Goal: Complete application form: Complete application form

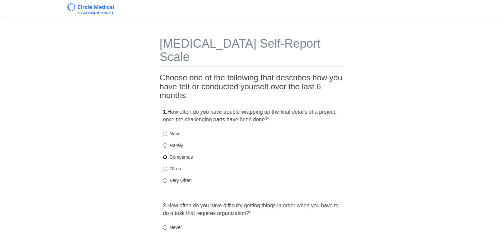
click at [165, 155] on input "Sometimes" at bounding box center [165, 157] width 4 height 4
radio input "true"
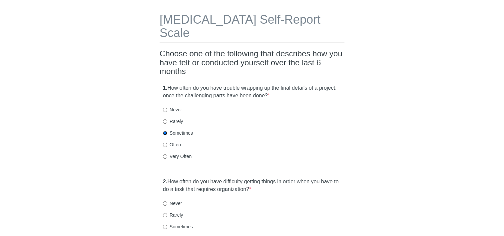
scroll to position [33, 0]
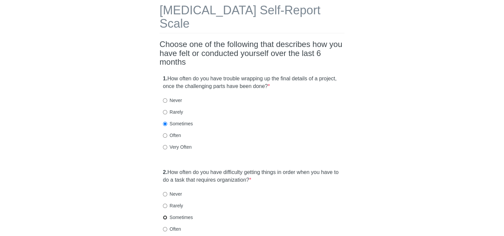
click at [166, 215] on input "Sometimes" at bounding box center [165, 217] width 4 height 4
radio input "true"
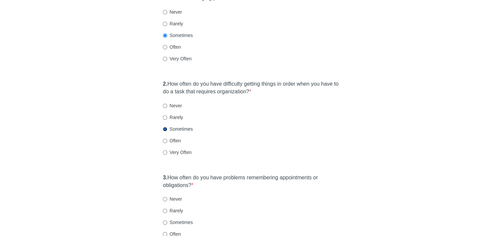
scroll to position [133, 0]
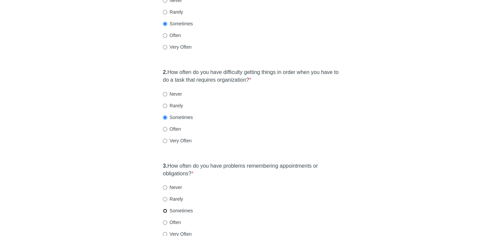
click at [166, 209] on input "Sometimes" at bounding box center [165, 211] width 4 height 4
radio input "true"
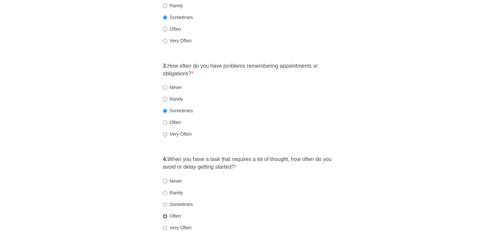
drag, startPoint x: 165, startPoint y: 203, endPoint x: 182, endPoint y: 208, distance: 17.5
click at [166, 214] on input "Often" at bounding box center [165, 216] width 4 height 4
radio input "true"
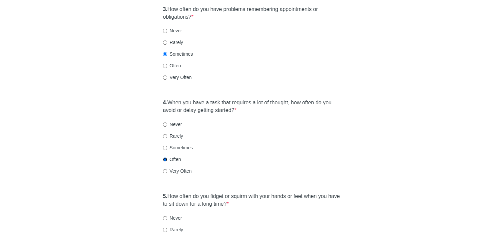
scroll to position [300, 0]
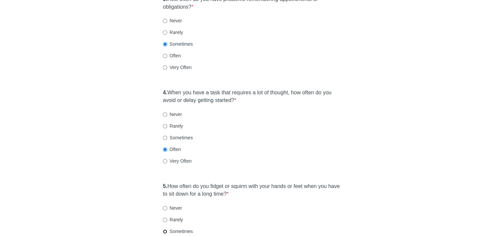
click at [166, 229] on input "Sometimes" at bounding box center [165, 231] width 4 height 4
radio input "true"
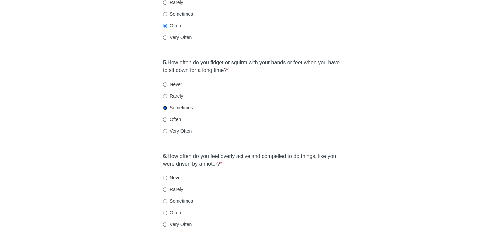
scroll to position [433, 0]
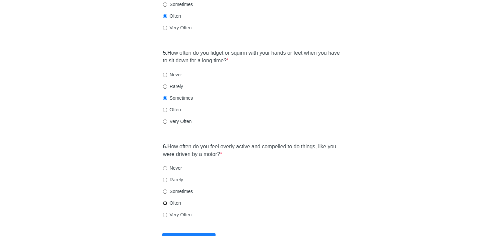
click at [166, 201] on input "Often" at bounding box center [165, 203] width 4 height 4
radio input "true"
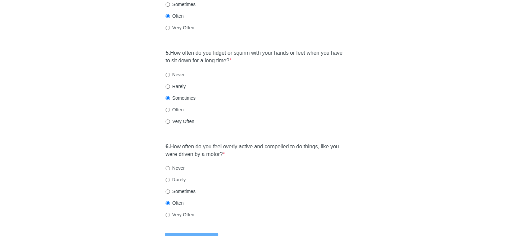
scroll to position [0, 0]
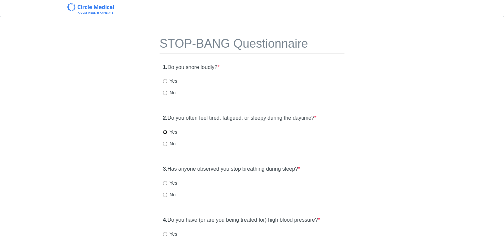
click at [165, 132] on input "Yes" at bounding box center [165, 132] width 4 height 4
radio input "true"
click at [166, 194] on input "No" at bounding box center [165, 195] width 4 height 4
radio input "true"
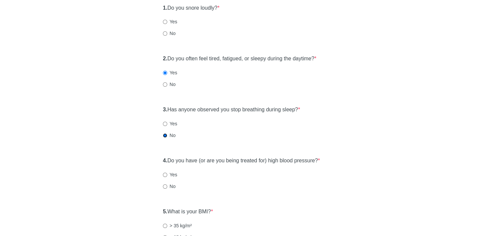
scroll to position [100, 0]
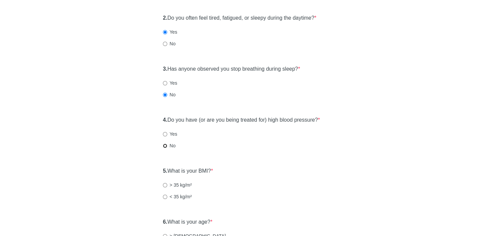
click at [165, 145] on input "No" at bounding box center [165, 146] width 4 height 4
radio input "true"
click at [165, 195] on input "< 35 kg/m²" at bounding box center [165, 197] width 4 height 4
radio input "true"
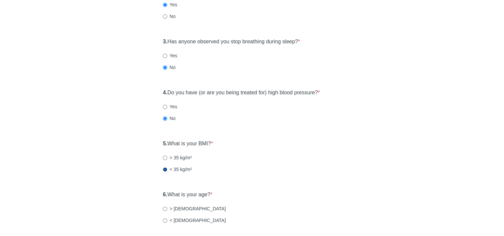
scroll to position [167, 0]
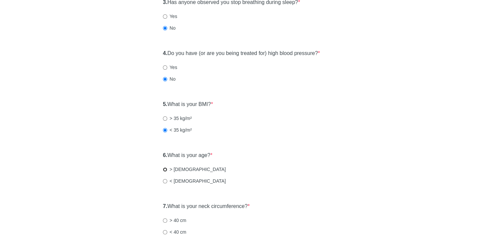
click at [165, 169] on input "> [DEMOGRAPHIC_DATA]" at bounding box center [165, 169] width 4 height 4
radio input "true"
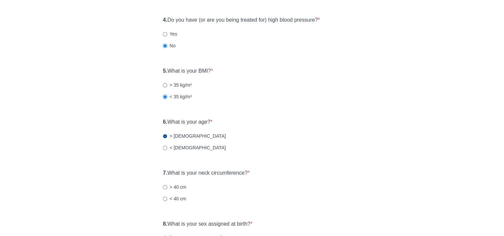
scroll to position [233, 0]
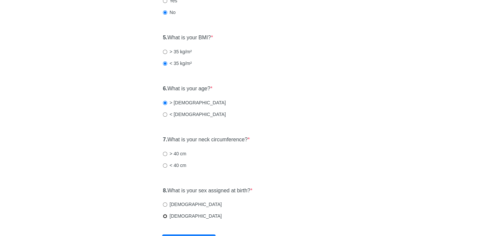
click at [166, 217] on input "[DEMOGRAPHIC_DATA]" at bounding box center [165, 216] width 4 height 4
radio input "true"
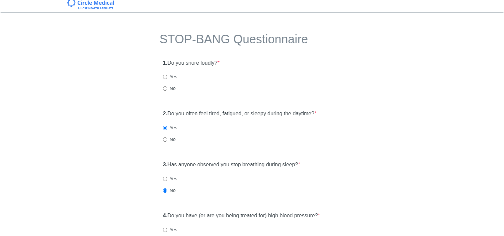
scroll to position [0, 0]
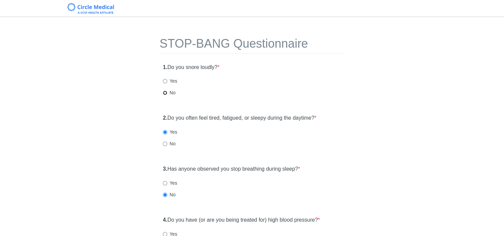
click at [165, 93] on input "No" at bounding box center [165, 93] width 4 height 4
radio input "true"
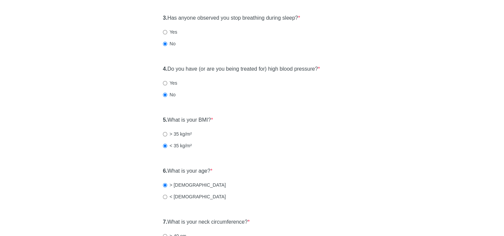
scroll to position [200, 0]
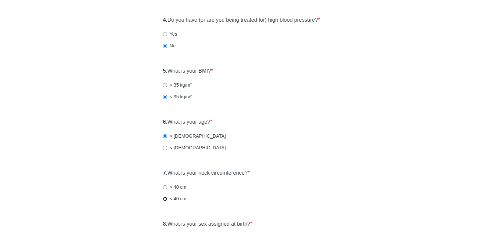
click at [164, 198] on input "< 40 cm" at bounding box center [165, 199] width 4 height 4
radio input "true"
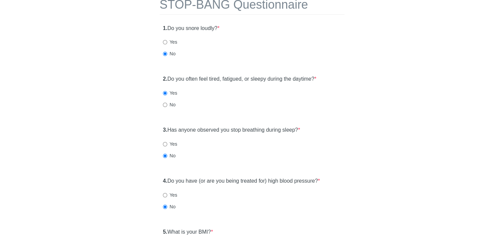
scroll to position [0, 0]
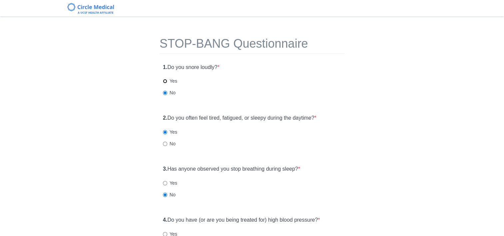
click at [164, 81] on input "Yes" at bounding box center [165, 81] width 4 height 4
radio input "true"
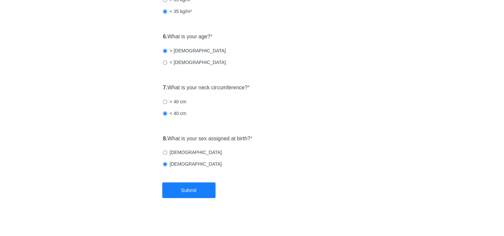
scroll to position [287, 0]
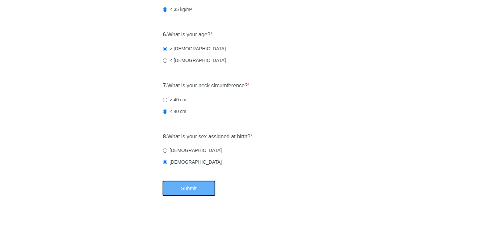
click at [189, 192] on button "Submit" at bounding box center [188, 188] width 53 height 16
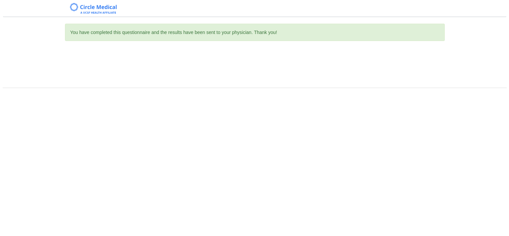
scroll to position [0, 0]
